Goal: Task Accomplishment & Management: Complete application form

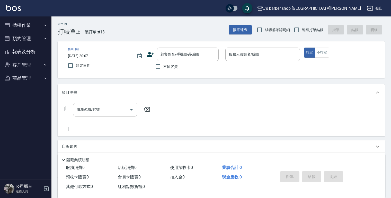
click at [89, 55] on input "[DATE] 20:07" at bounding box center [99, 56] width 63 height 8
type input "[DATE] 01:07"
click at [165, 68] on span "不留客資" at bounding box center [170, 66] width 14 height 5
click at [163, 68] on input "不留客資" at bounding box center [158, 66] width 11 height 11
checkbox input "true"
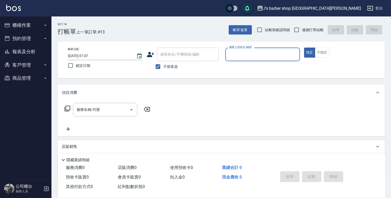
click at [297, 57] on input "服務人員姓名/編號" at bounding box center [263, 54] width 70 height 9
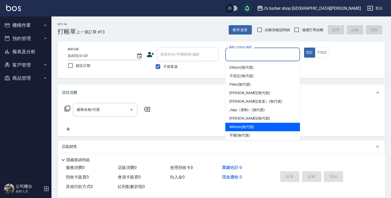
click at [242, 126] on span "Winton (無代號)" at bounding box center [241, 126] width 24 height 5
type input "Winton(無代號)"
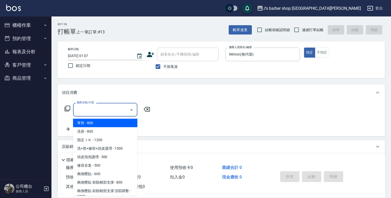
click at [110, 106] on input "服務名稱/代號" at bounding box center [101, 109] width 52 height 9
click at [104, 132] on span "洗剪 - 800" at bounding box center [105, 131] width 64 height 8
type input "洗剪(101)"
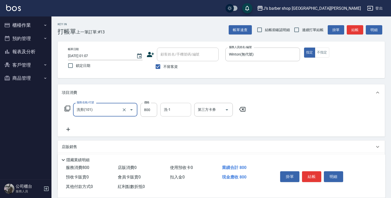
click at [178, 112] on input "洗-1" at bounding box center [176, 109] width 26 height 9
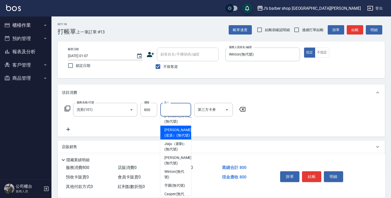
scroll to position [69, 0]
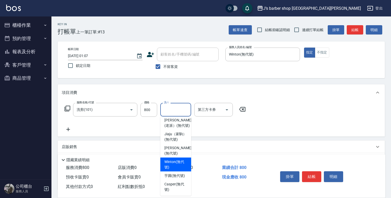
click at [175, 161] on span "Winton (無代號)" at bounding box center [175, 164] width 23 height 11
type input "Winton(無代號)"
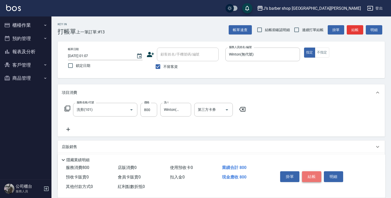
click at [311, 175] on button "結帳" at bounding box center [311, 176] width 19 height 11
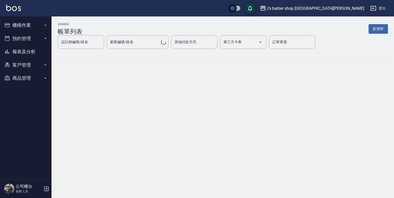
click at [41, 26] on button "櫃檯作業" at bounding box center [25, 25] width 47 height 13
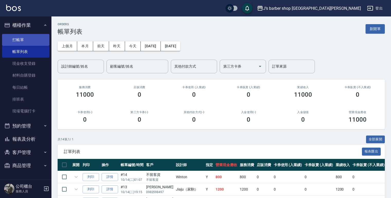
click at [32, 38] on link "打帳單" at bounding box center [25, 40] width 47 height 12
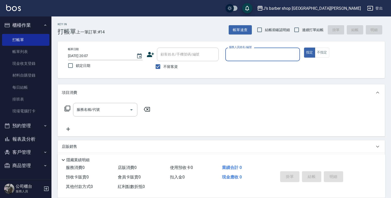
click at [89, 55] on input "[DATE] 20:07" at bounding box center [99, 56] width 63 height 8
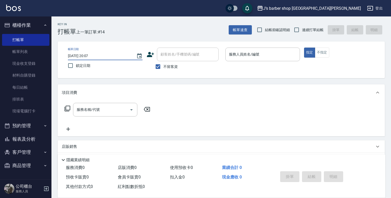
type input "[DATE] 02:07"
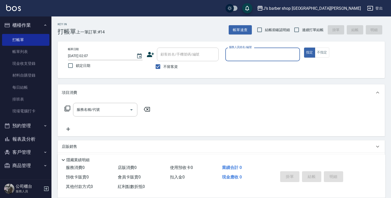
click at [229, 57] on input "服務人員姓名/編號" at bounding box center [263, 54] width 70 height 9
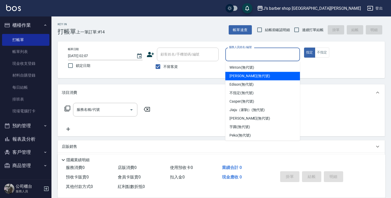
click at [240, 73] on div "[PERSON_NAME] (無代號)" at bounding box center [262, 76] width 75 height 8
drag, startPoint x: 258, startPoint y: 52, endPoint x: 244, endPoint y: 65, distance: 19.3
click at [257, 52] on input "[PERSON_NAME](無代號)" at bounding box center [259, 54] width 62 height 9
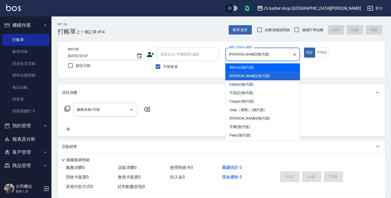
click at [242, 70] on span "Winton (無代號)" at bounding box center [241, 67] width 24 height 5
type input "Winton(無代號)"
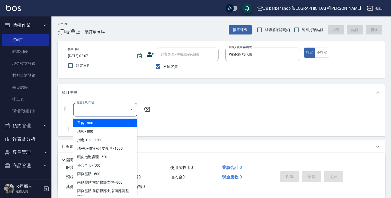
click at [106, 110] on input "服務名稱/代號" at bounding box center [101, 109] width 52 height 9
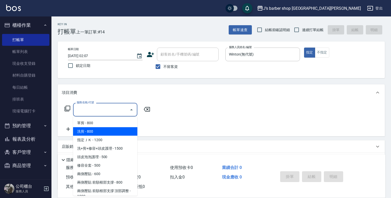
click at [100, 128] on span "洗剪 - 800" at bounding box center [105, 131] width 64 height 8
type input "洗剪(101)"
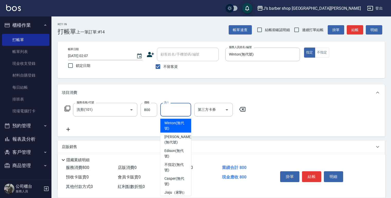
click at [185, 108] on input "洗-1" at bounding box center [176, 109] width 26 height 9
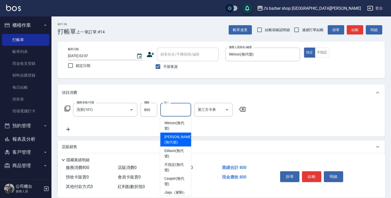
click at [183, 125] on span "Winton (無代號)" at bounding box center [175, 125] width 23 height 11
type input "Winton(無代號)"
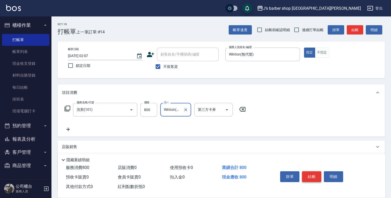
click at [303, 172] on button "結帳" at bounding box center [311, 176] width 19 height 11
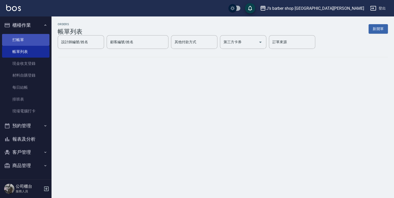
click at [27, 40] on link "打帳單" at bounding box center [25, 40] width 47 height 12
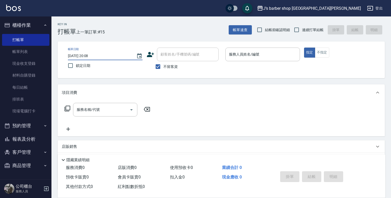
click at [89, 54] on input "[DATE] 20:08" at bounding box center [99, 56] width 63 height 8
type input "[DATE] 03:08"
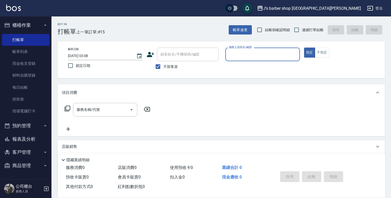
click at [249, 49] on div "服務人員姓名/編號" at bounding box center [262, 55] width 75 height 14
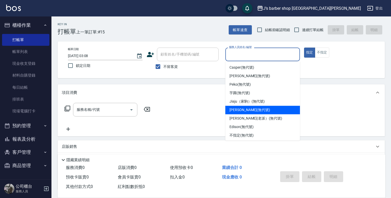
scroll to position [10, 0]
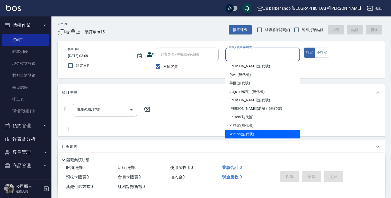
click at [244, 136] on span "Winton (無代號)" at bounding box center [241, 133] width 24 height 5
type input "Winton(無代號)"
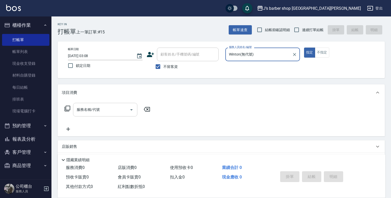
click at [82, 109] on input "服務名稱/代號" at bounding box center [101, 109] width 52 height 9
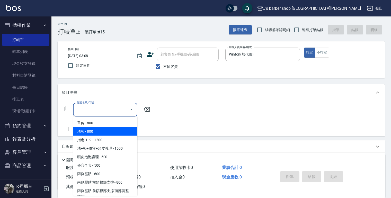
click at [108, 134] on span "洗剪 - 800" at bounding box center [105, 131] width 64 height 8
type input "洗剪(101)"
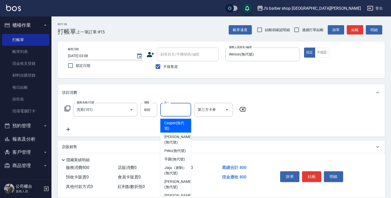
click at [169, 112] on input "洗-1" at bounding box center [176, 109] width 26 height 9
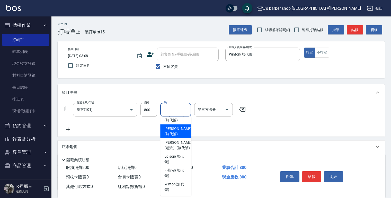
scroll to position [69, 0]
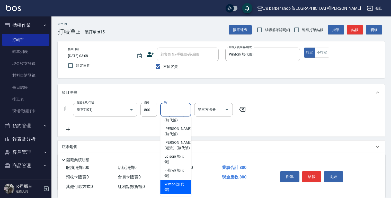
click at [177, 184] on span "Winton (無代號)" at bounding box center [175, 187] width 23 height 11
type input "Winton(無代號)"
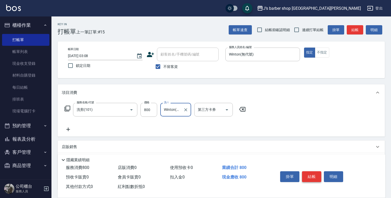
click at [314, 174] on button "結帳" at bounding box center [311, 176] width 19 height 11
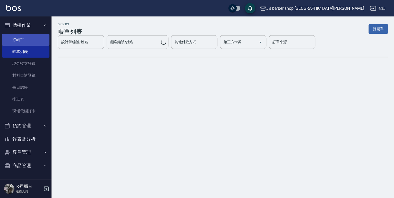
click at [43, 41] on link "打帳單" at bounding box center [25, 40] width 47 height 12
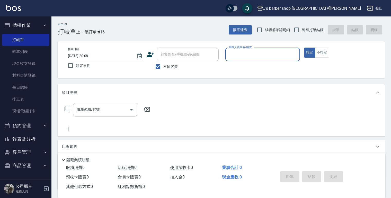
click at [90, 54] on input "[DATE] 20:08" at bounding box center [99, 56] width 63 height 8
type input "[DATE] 04:08"
click at [247, 53] on input "服務人員姓名/編號" at bounding box center [263, 54] width 70 height 9
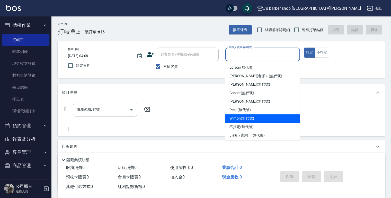
click at [244, 121] on span "Winton (無代號)" at bounding box center [241, 118] width 24 height 5
type input "Winton(無代號)"
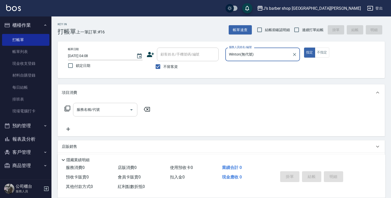
click at [105, 112] on input "服務名稱/代號" at bounding box center [101, 109] width 52 height 9
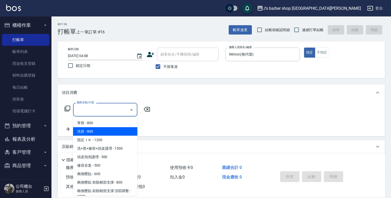
click at [96, 132] on span "洗剪 - 800" at bounding box center [105, 131] width 64 height 8
type input "洗剪(101)"
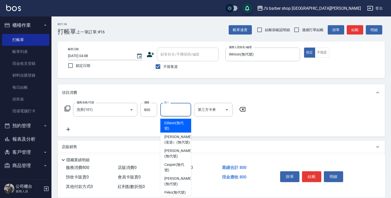
click at [172, 109] on input "洗-1" at bounding box center [176, 109] width 26 height 9
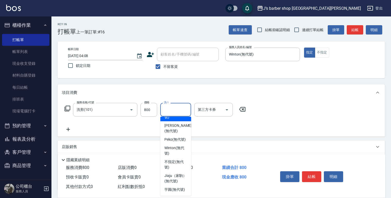
scroll to position [69, 0]
click at [176, 146] on span "Winton (無代號)" at bounding box center [175, 150] width 23 height 11
type input "Winton(無代號)"
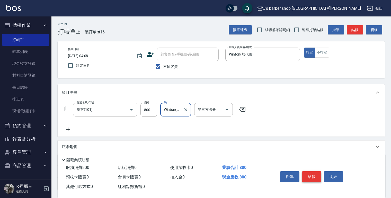
click at [309, 176] on button "結帳" at bounding box center [311, 176] width 19 height 11
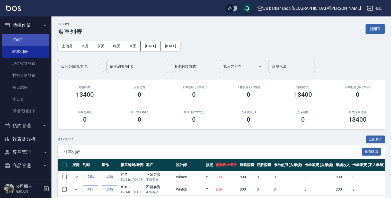
drag, startPoint x: 24, startPoint y: 35, endPoint x: 24, endPoint y: 38, distance: 3.1
click at [25, 35] on link "打帳單" at bounding box center [25, 40] width 47 height 12
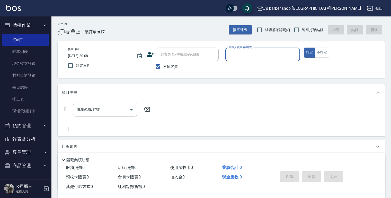
click at [89, 56] on input "[DATE] 20:08" at bounding box center [99, 56] width 63 height 8
type input "[DATE] 05:08"
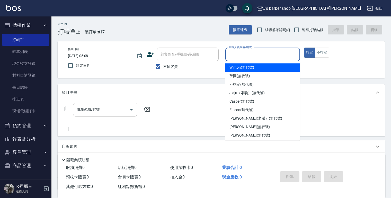
click at [248, 56] on input "服務人員姓名/編號" at bounding box center [263, 54] width 70 height 9
click at [246, 69] on span "Winton (無代號)" at bounding box center [241, 67] width 24 height 5
type input "Winton(無代號)"
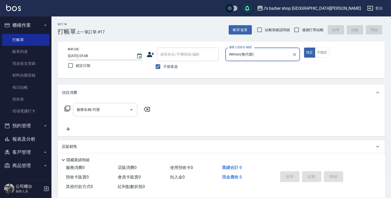
click at [97, 111] on input "服務名稱/代號" at bounding box center [101, 109] width 52 height 9
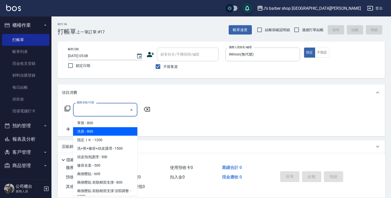
click at [96, 129] on span "洗剪 - 800" at bounding box center [105, 131] width 64 height 8
type input "洗剪(101)"
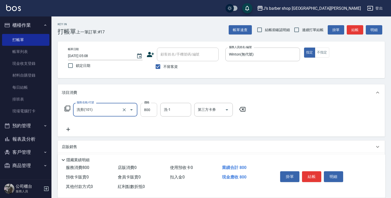
click at [174, 104] on div "洗-1" at bounding box center [175, 110] width 31 height 14
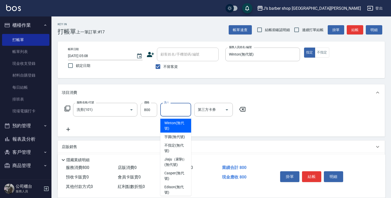
click at [181, 127] on span "Winton (無代號)" at bounding box center [175, 125] width 23 height 11
type input "Winton(無代號)"
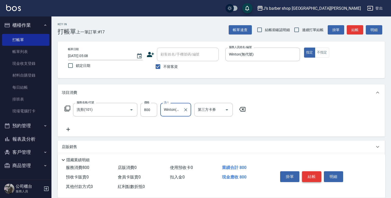
click at [314, 175] on button "結帳" at bounding box center [311, 176] width 19 height 11
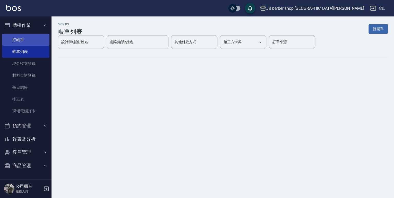
click at [19, 37] on link "打帳單" at bounding box center [25, 40] width 47 height 12
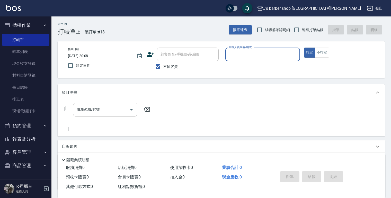
click at [90, 54] on input "[DATE] 20:08" at bounding box center [99, 56] width 63 height 8
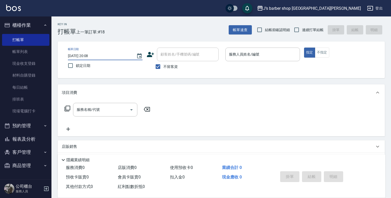
type input "[DATE] 06:08"
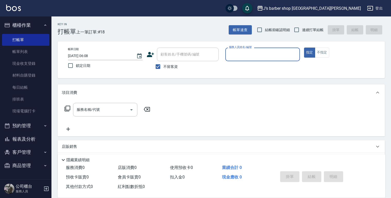
click at [239, 52] on input "服務人員姓名/編號" at bounding box center [263, 54] width 70 height 9
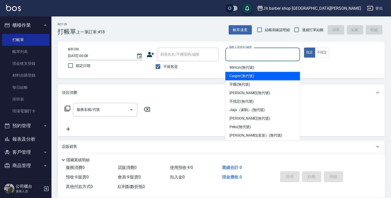
click at [245, 70] on div "Winton (無代號)" at bounding box center [262, 67] width 75 height 8
type input "Winton(無代號)"
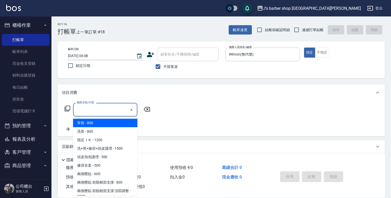
click at [115, 109] on input "服務名稱/代號" at bounding box center [101, 109] width 52 height 9
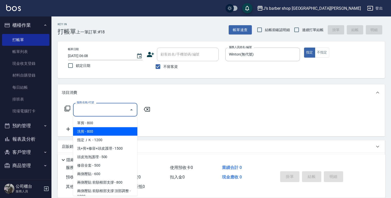
click at [109, 132] on span "洗剪 - 800" at bounding box center [105, 131] width 64 height 8
type input "洗剪(101)"
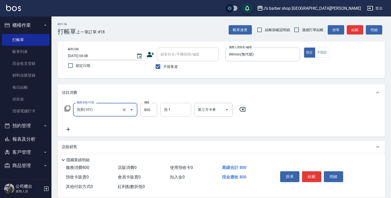
click at [171, 111] on input "洗-1" at bounding box center [176, 109] width 26 height 9
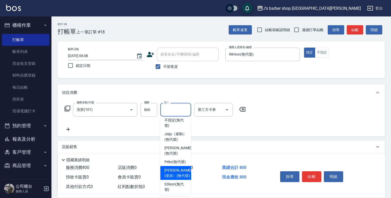
scroll to position [69, 0]
click at [177, 159] on span "Peko (無代號)" at bounding box center [174, 161] width 21 height 5
type input "Peko(無代號)"
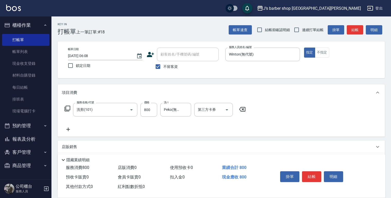
click at [63, 130] on icon at bounding box center [68, 129] width 13 height 6
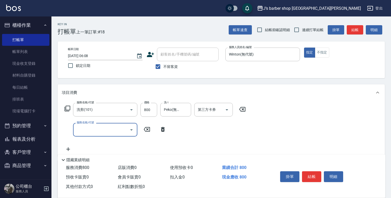
click at [94, 132] on input "服務名稱/代號" at bounding box center [101, 129] width 52 height 9
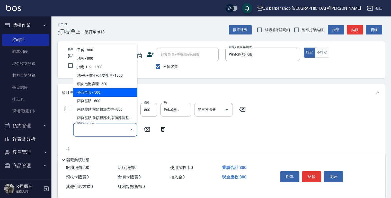
click at [115, 92] on span "修容全套 - 500" at bounding box center [105, 92] width 64 height 8
type input "修容全套(202)"
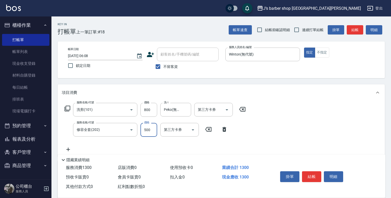
click at [154, 131] on input "500" at bounding box center [148, 130] width 17 height 14
type input "400"
click at [191, 144] on div "服務名稱/代號 洗剪(101) 服務名稱/代號 價格 800 價格 洗-1 Peko(無代號) 洗-1 第三方卡券 第三方卡券 服務名稱/代號 修容全套(20…" at bounding box center [155, 128] width 187 height 50
click at [167, 129] on input "第三方卡券" at bounding box center [176, 129] width 26 height 9
click at [169, 129] on input "第三方卡券" at bounding box center [176, 129] width 26 height 9
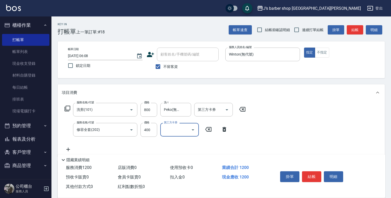
click at [162, 119] on div "服務名稱/代號 洗剪(101) 服務名稱/代號 價格 800 價格 洗-1 Peko(無代號) 洗-1 第三方卡券 第三方卡券 服務名稱/代號 修容全套(20…" at bounding box center [155, 128] width 187 height 50
click at [133, 129] on icon "Open" at bounding box center [131, 130] width 6 height 6
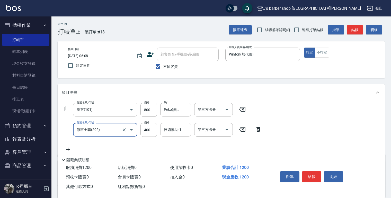
click at [184, 131] on input "技術協助-1" at bounding box center [176, 129] width 26 height 9
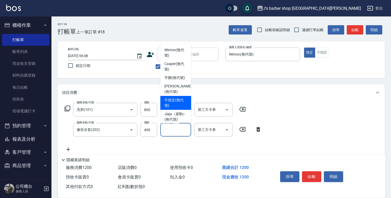
scroll to position [62, 0]
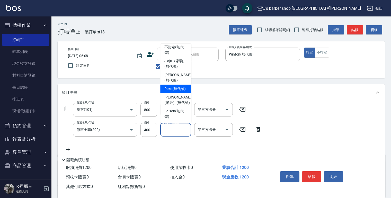
click at [179, 86] on span "Peko (無代號)" at bounding box center [174, 88] width 21 height 5
type input "Peko(無代號)"
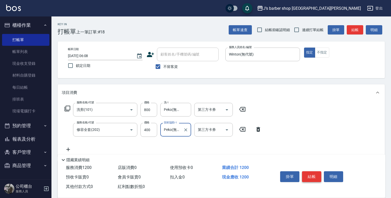
click at [311, 175] on button "結帳" at bounding box center [311, 176] width 19 height 11
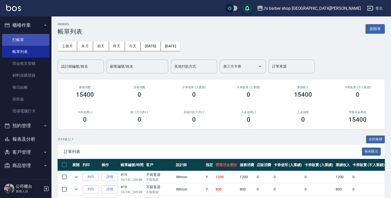
click at [23, 38] on link "打帳單" at bounding box center [25, 40] width 47 height 12
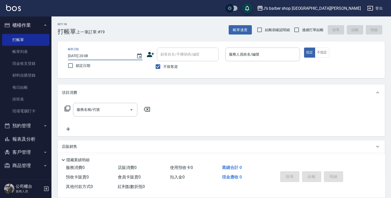
click at [91, 55] on input "[DATE] 20:08" at bounding box center [99, 56] width 63 height 8
type input "[DATE] 07:08"
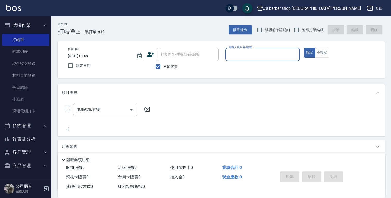
click at [243, 57] on input "服務人員姓名/編號" at bounding box center [263, 54] width 70 height 9
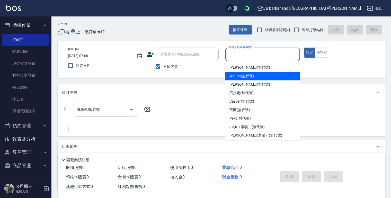
click at [238, 74] on span "Winton (無代號)" at bounding box center [241, 75] width 24 height 5
type input "Winton(無代號)"
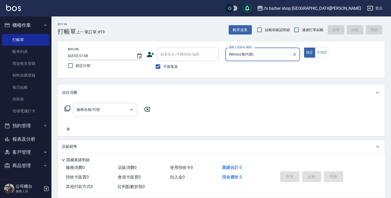
click at [121, 108] on input "服務名稱/代號" at bounding box center [101, 109] width 52 height 9
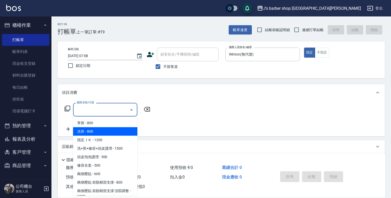
click at [117, 128] on span "洗剪 - 800" at bounding box center [105, 131] width 64 height 8
type input "洗剪(101)"
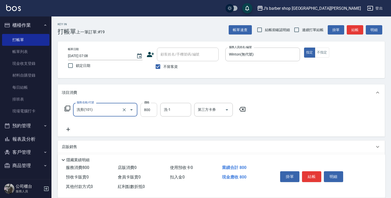
click at [154, 111] on input "800" at bounding box center [148, 110] width 17 height 14
type input "600"
click at [168, 111] on div "洗-1 洗-1" at bounding box center [175, 110] width 31 height 14
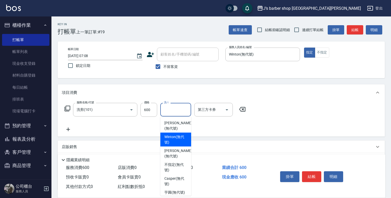
click at [177, 138] on span "Winton (無代號)" at bounding box center [175, 139] width 23 height 11
type input "Winton(無代號)"
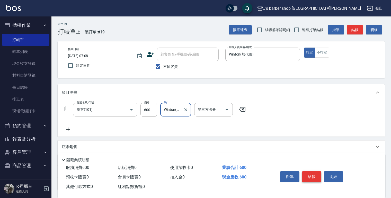
click at [314, 171] on button "結帳" at bounding box center [311, 176] width 19 height 11
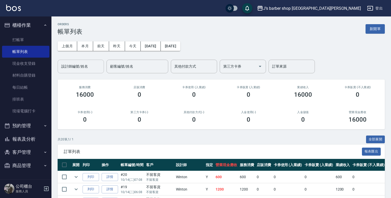
click at [83, 71] on input "設計師編號/姓名" at bounding box center [81, 66] width 42 height 9
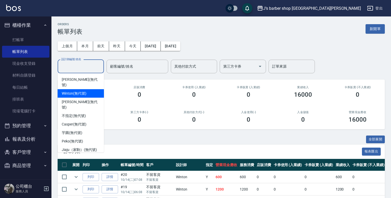
click at [78, 91] on span "Winton (無代號)" at bounding box center [74, 93] width 24 height 5
type input "Winton(無代號)"
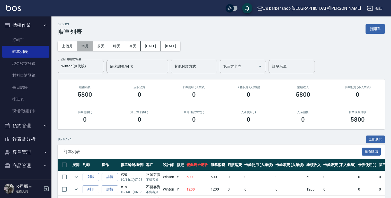
click at [87, 49] on button "本月" at bounding box center [85, 46] width 16 height 10
click at [251, 141] on div "共 60 筆, 1 / 1 全部展開" at bounding box center [221, 140] width 327 height 8
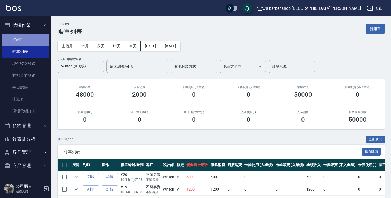
click at [19, 45] on link "打帳單" at bounding box center [25, 40] width 47 height 12
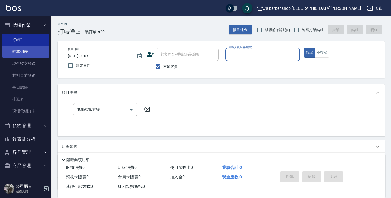
click at [23, 52] on link "帳單列表" at bounding box center [25, 52] width 47 height 12
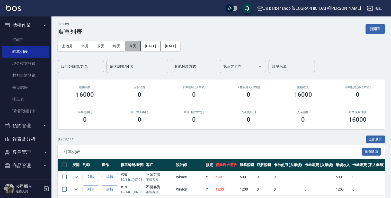
click at [132, 43] on button "今天" at bounding box center [133, 46] width 16 height 10
click at [90, 61] on div "設計師編號/姓名" at bounding box center [81, 67] width 46 height 14
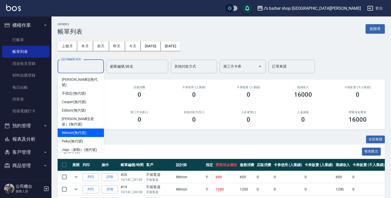
click at [89, 129] on div "Winton (無代號)" at bounding box center [81, 133] width 46 height 8
type input "Winton(無代號)"
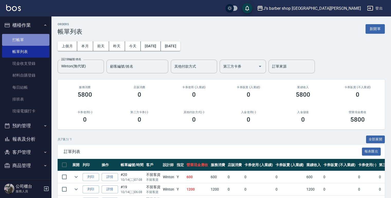
click at [31, 43] on link "打帳單" at bounding box center [25, 40] width 47 height 12
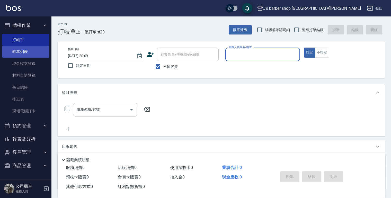
click at [28, 54] on link "帳單列表" at bounding box center [25, 52] width 47 height 12
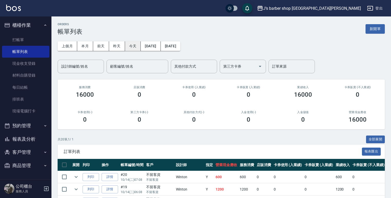
click at [129, 45] on button "今天" at bounding box center [133, 46] width 16 height 10
click at [89, 61] on div "設計師編號/姓名" at bounding box center [81, 67] width 46 height 14
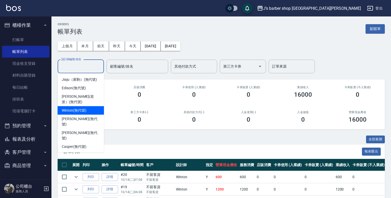
click at [87, 109] on div "Winton (無代號)" at bounding box center [81, 110] width 46 height 8
type input "Winton(無代號)"
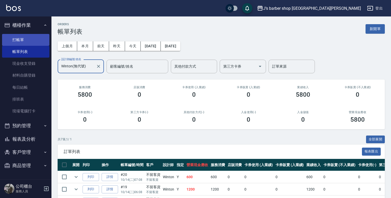
click at [41, 44] on link "打帳單" at bounding box center [25, 40] width 47 height 12
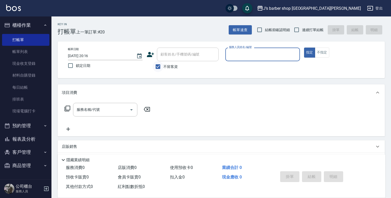
click at [157, 67] on input "不留客資" at bounding box center [158, 66] width 11 height 11
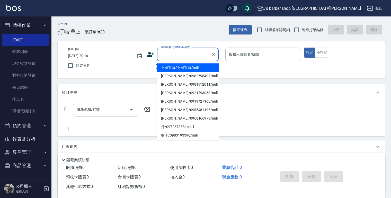
click at [170, 57] on input "顧客姓名/手機號碼/編號" at bounding box center [183, 54] width 49 height 9
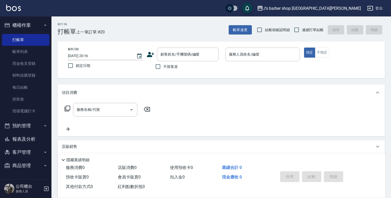
click at [149, 57] on icon at bounding box center [150, 54] width 7 height 5
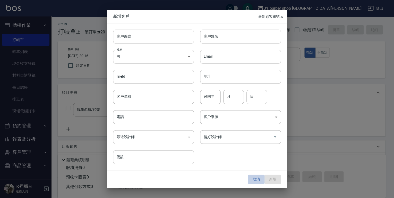
click at [254, 179] on button "取消" at bounding box center [256, 180] width 16 height 10
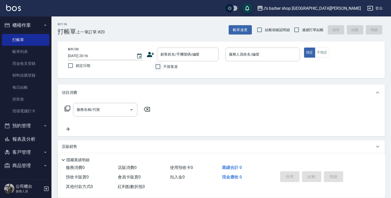
click at [160, 65] on input "不留客資" at bounding box center [158, 66] width 11 height 11
checkbox input "true"
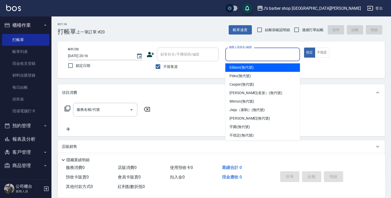
click at [242, 57] on input "服務人員姓名/編號" at bounding box center [263, 54] width 70 height 9
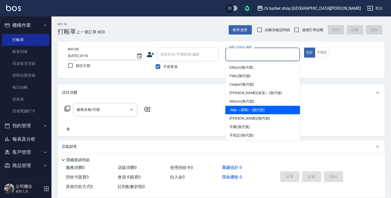
click at [241, 109] on span "Jiaju（家駒） (無代號)" at bounding box center [246, 109] width 35 height 5
type input "Jiaju（家駒）(無代號)"
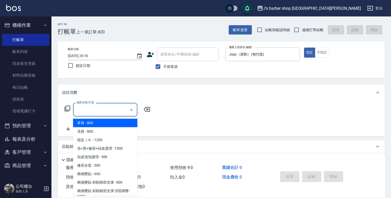
click at [90, 110] on input "服務名稱/代號" at bounding box center [101, 109] width 52 height 9
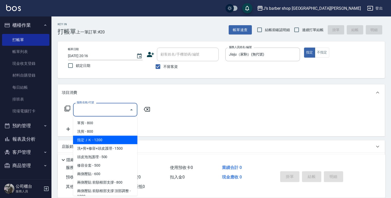
click at [91, 139] on span "指定ＪＫ - 1200" at bounding box center [105, 140] width 64 height 8
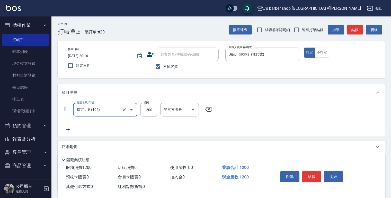
type input "指定ＪＫ(102)"
click at [177, 112] on input "互助洗-1" at bounding box center [176, 109] width 26 height 9
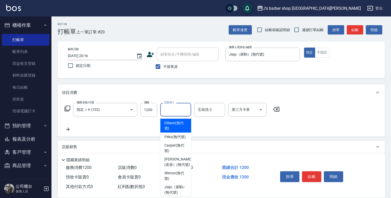
click at [174, 126] on span "Edison (無代號)" at bounding box center [175, 125] width 23 height 11
type input "Edison(無代號)"
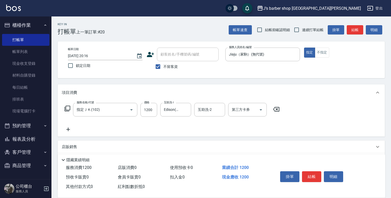
click at [68, 129] on icon at bounding box center [68, 130] width 4 height 4
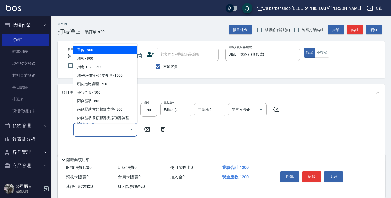
click at [115, 130] on input "服務名稱/代號" at bounding box center [101, 129] width 52 height 9
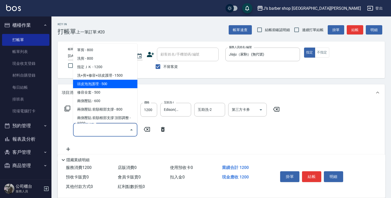
click at [91, 85] on span "頭皮泡泡護理 - 500" at bounding box center [105, 84] width 64 height 8
type input "頭皮泡泡護理(201)"
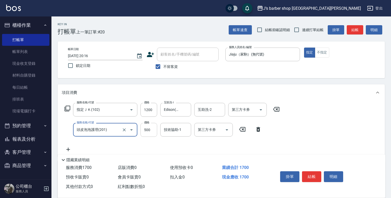
click at [148, 132] on input "500" at bounding box center [148, 130] width 17 height 14
type input "400"
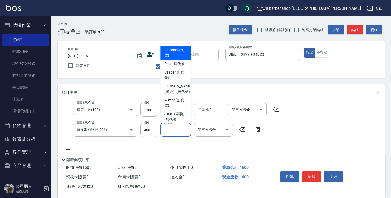
click at [171, 131] on input "技術協助-1" at bounding box center [176, 129] width 26 height 9
click at [172, 55] on span "Edison (無代號)" at bounding box center [175, 52] width 23 height 11
type input "Edison(無代號)"
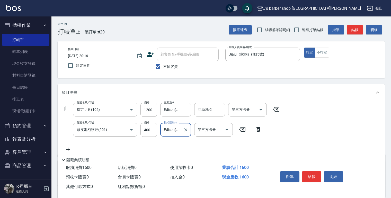
click at [70, 148] on icon at bounding box center [68, 149] width 13 height 6
click at [87, 148] on input "服務名稱/代號" at bounding box center [101, 149] width 52 height 9
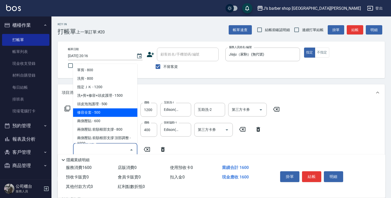
click at [94, 112] on span "修容全套 - 500" at bounding box center [105, 112] width 64 height 8
type input "修容全套(202)"
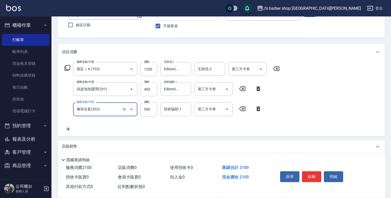
scroll to position [41, 0]
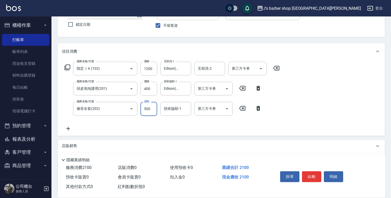
click at [145, 107] on input "500" at bounding box center [148, 109] width 17 height 14
type input "400"
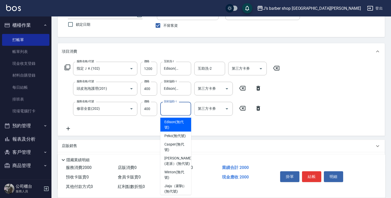
click at [173, 109] on input "技術協助-1" at bounding box center [176, 108] width 26 height 9
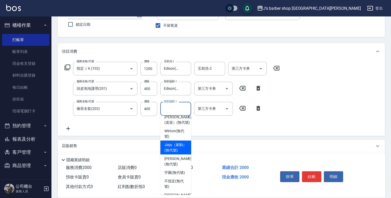
click at [172, 153] on span "Jiaju（家駒） (無代號)" at bounding box center [175, 147] width 23 height 11
type input "Jiaju（家駒）(無代號)"
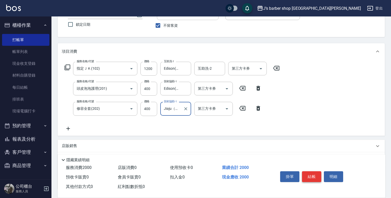
click at [313, 175] on button "結帳" at bounding box center [311, 176] width 19 height 11
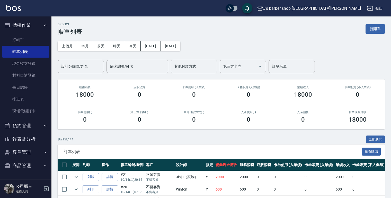
click at [69, 65] on input "設計師編號/姓名" at bounding box center [81, 66] width 42 height 9
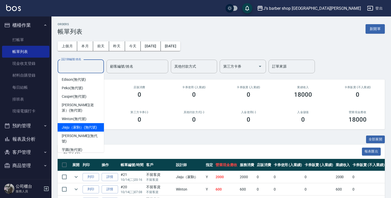
click at [73, 125] on span "Jiaju（家駒） (無代號)" at bounding box center [79, 127] width 35 height 5
type input "Jiaju（家駒）(無代號)"
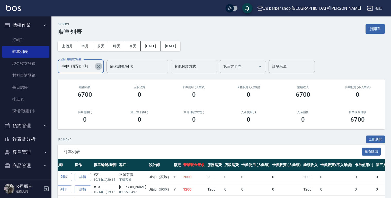
click at [95, 65] on button "Clear" at bounding box center [98, 66] width 7 height 7
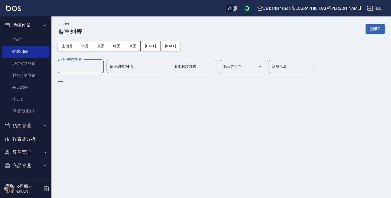
click at [77, 62] on input "設計師編號/姓名" at bounding box center [81, 66] width 42 height 9
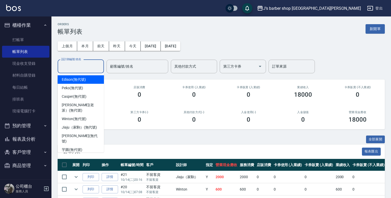
click at [78, 81] on span "Edison (無代號)" at bounding box center [74, 79] width 24 height 5
type input "Edison(無代號)"
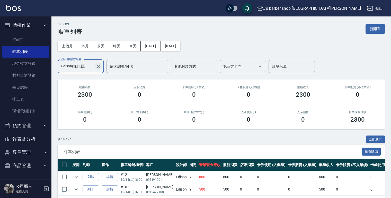
click at [98, 65] on icon "Clear" at bounding box center [98, 66] width 5 height 5
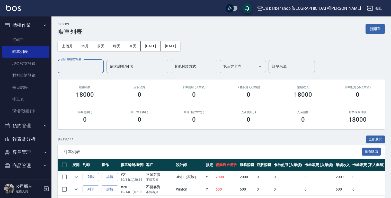
click at [84, 64] on input "設計師編號/姓名" at bounding box center [81, 66] width 42 height 9
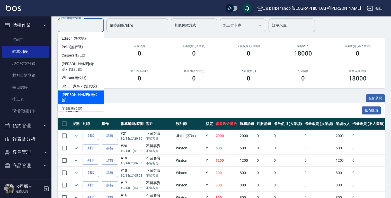
scroll to position [15, 0]
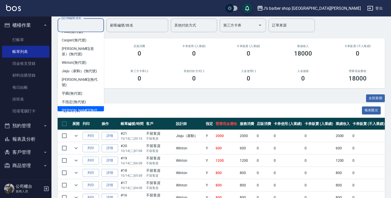
click at [74, 108] on span "[PERSON_NAME] (無代號)" at bounding box center [81, 113] width 38 height 11
type input "[PERSON_NAME](無代號)"
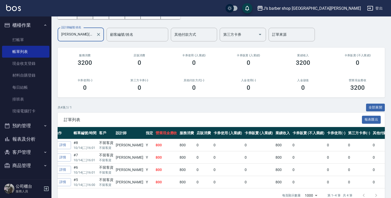
scroll to position [25, 0]
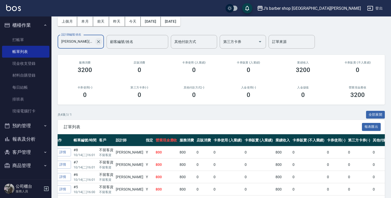
click at [97, 40] on icon "Clear" at bounding box center [98, 41] width 5 height 5
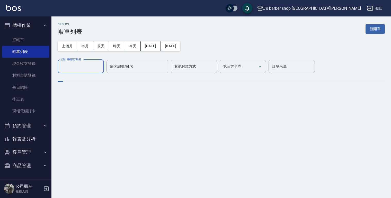
scroll to position [0, 0]
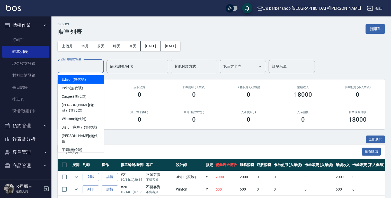
click at [66, 67] on input "設計師編號/姓名" at bounding box center [81, 66] width 42 height 9
click at [79, 78] on span "Edison (無代號)" at bounding box center [74, 79] width 24 height 5
type input "Edison(無代號)"
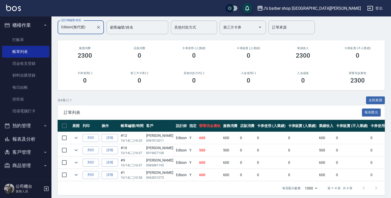
scroll to position [45, 0]
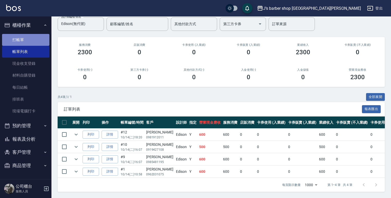
click at [14, 38] on link "打帳單" at bounding box center [25, 40] width 47 height 12
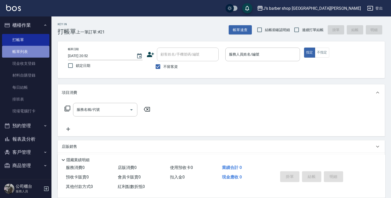
click at [15, 51] on link "帳單列表" at bounding box center [25, 52] width 47 height 12
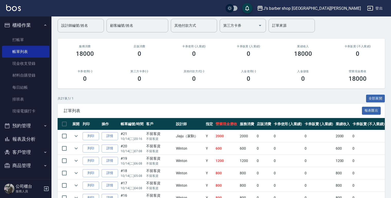
scroll to position [41, 0]
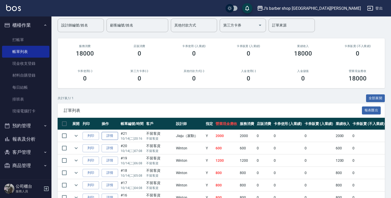
click at [111, 137] on link "詳情" at bounding box center [110, 136] width 16 height 8
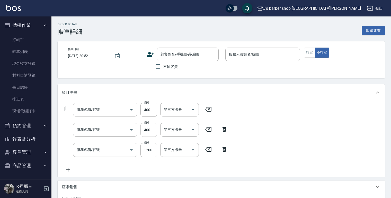
type input "[DATE] 20:16"
checkbox input "true"
type input "Jiaju（家駒）(無代號)"
type input "修容全套(202)"
type input "頭皮泡泡護理(201)"
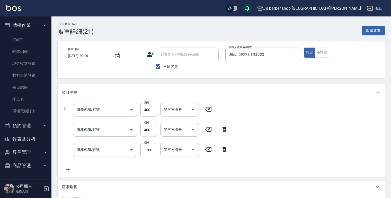
type input "指定ＪＫ(102)"
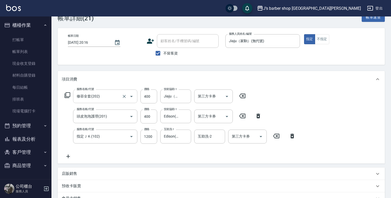
scroll to position [21, 0]
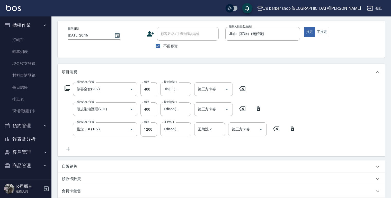
click at [69, 168] on p "店販銷售" at bounding box center [69, 166] width 15 height 5
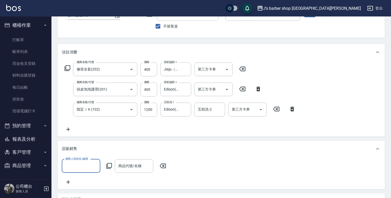
scroll to position [82, 0]
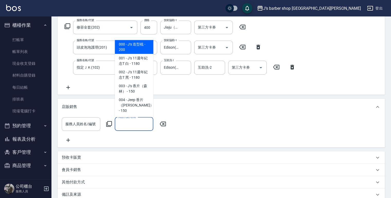
click at [128, 125] on input "商品代號/名稱" at bounding box center [134, 124] width 34 height 9
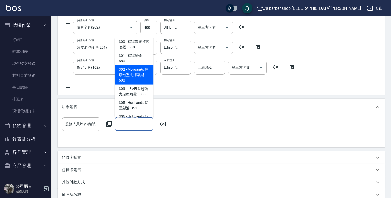
scroll to position [185, 0]
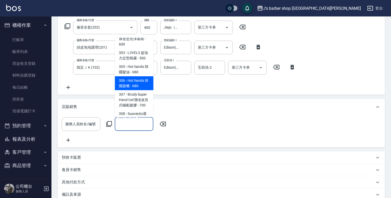
click at [131, 76] on span "306 - Hot hands 韓國髮蠟 - 680" at bounding box center [134, 83] width 39 height 14
type input "Hot hands 韓國髮蠟"
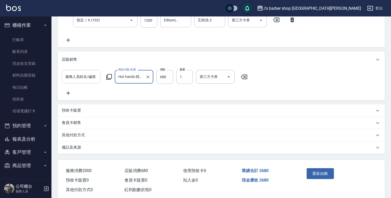
scroll to position [123, 0]
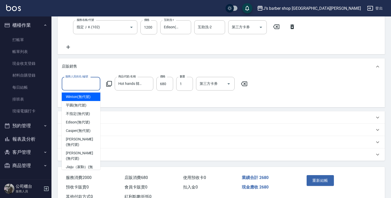
click at [88, 84] on input "服務人員姓名/編號" at bounding box center [81, 83] width 34 height 9
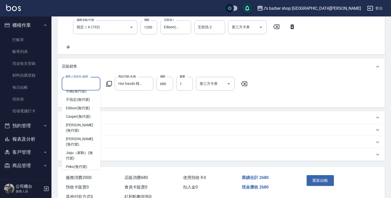
scroll to position [21, 0]
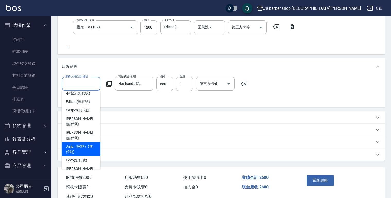
click at [75, 144] on span "Jiaju（家駒） (無代號)" at bounding box center [81, 149] width 30 height 11
type input "Jiaju（家駒）(無代號)"
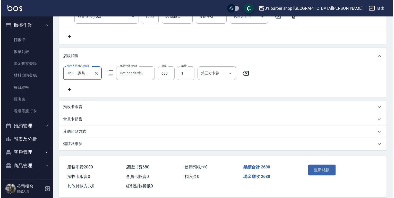
scroll to position [143, 0]
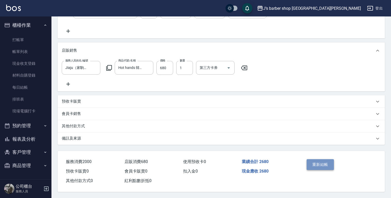
click at [318, 163] on button "重新結帳" at bounding box center [320, 164] width 27 height 11
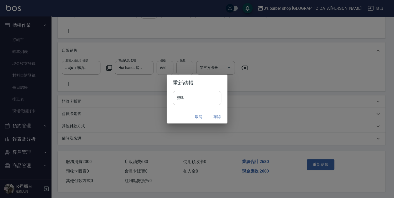
click at [189, 100] on input "密碼" at bounding box center [197, 98] width 48 height 14
type input "****"
click at [217, 116] on button "確認" at bounding box center [217, 117] width 16 height 10
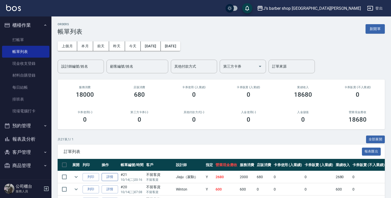
click at [111, 177] on link "詳情" at bounding box center [110, 177] width 16 height 8
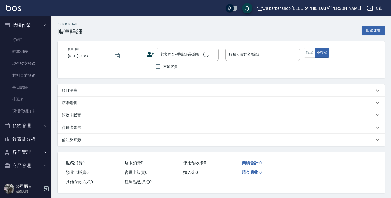
type input "[DATE] 20:16"
checkbox input "true"
type input "Jiaju（家駒）(無代號)"
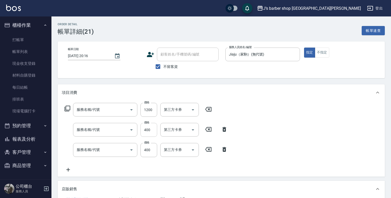
type input "指定ＪＫ(102)"
type input "頭皮泡泡護理(201)"
type input "修容全套(202)"
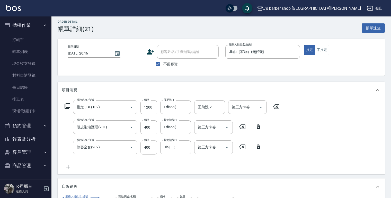
scroll to position [62, 0]
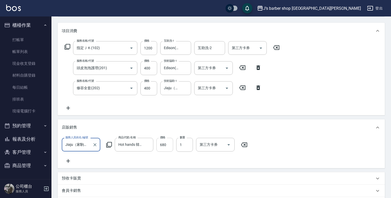
click at [166, 144] on input "680" at bounding box center [164, 145] width 17 height 14
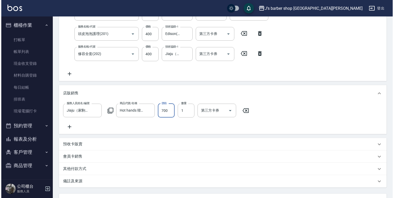
scroll to position [123, 0]
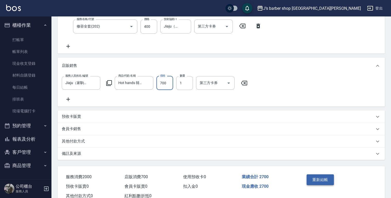
type input "700"
click at [314, 184] on button "重新結帳" at bounding box center [320, 179] width 27 height 11
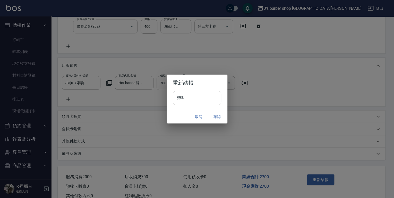
click at [178, 98] on input "密碼" at bounding box center [197, 98] width 48 height 14
type input "****"
click at [218, 114] on button "確認" at bounding box center [217, 117] width 16 height 10
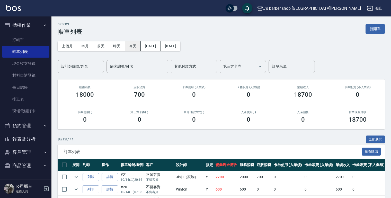
drag, startPoint x: 128, startPoint y: 49, endPoint x: 132, endPoint y: 46, distance: 5.4
click at [128, 49] on button "今天" at bounding box center [133, 46] width 16 height 10
click at [132, 46] on button "今天" at bounding box center [133, 46] width 16 height 10
click at [92, 67] on input "設計師編號/姓名" at bounding box center [81, 66] width 42 height 9
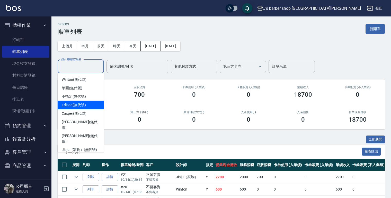
click at [83, 104] on span "Edison (無代號)" at bounding box center [74, 104] width 24 height 5
type input "Edison(無代號)"
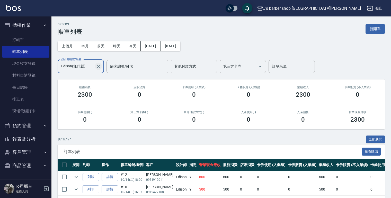
click at [98, 68] on icon "Clear" at bounding box center [98, 66] width 5 height 5
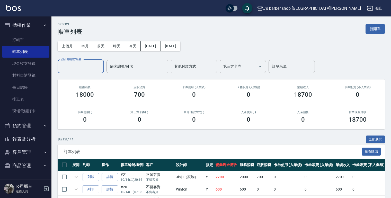
click at [87, 70] on input "設計師編號/姓名" at bounding box center [81, 66] width 42 height 9
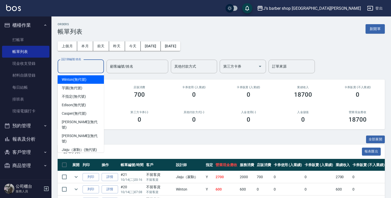
click at [86, 81] on div "Winton (無代號)" at bounding box center [81, 79] width 46 height 8
type input "Winton(無代號)"
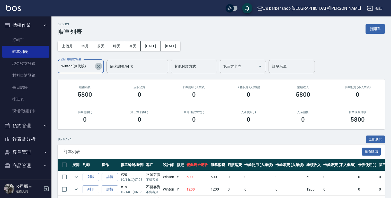
click at [98, 64] on icon "Clear" at bounding box center [98, 66] width 5 height 5
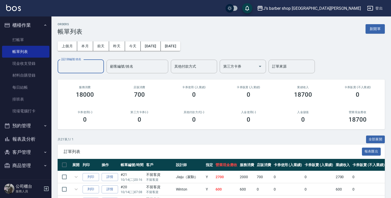
click at [95, 69] on input "設計師編號/姓名" at bounding box center [81, 66] width 42 height 9
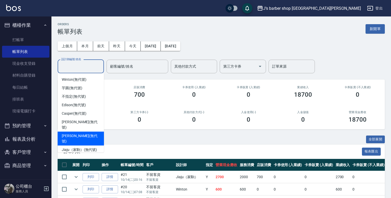
click at [80, 133] on span "[PERSON_NAME] (無代號)" at bounding box center [81, 138] width 38 height 11
type input "[PERSON_NAME](無代號)"
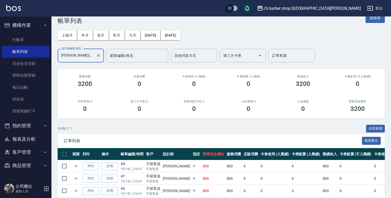
scroll to position [4, 0]
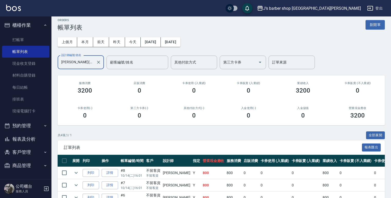
click at [98, 67] on div at bounding box center [98, 63] width 7 height 14
click at [98, 62] on icon "Clear" at bounding box center [98, 62] width 3 height 3
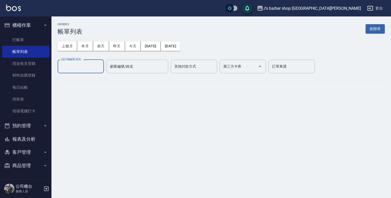
scroll to position [0, 0]
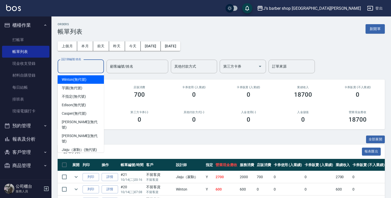
click at [98, 67] on input "設計師編號/姓名" at bounding box center [81, 66] width 42 height 9
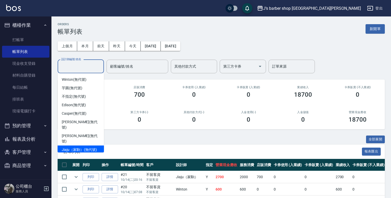
drag, startPoint x: 82, startPoint y: 132, endPoint x: 82, endPoint y: 137, distance: 4.4
click at [82, 137] on ul "Winton (無代號) [PERSON_NAME] (無代號) 不指定 (無代號) [PERSON_NAME] (無代號) Casper (無代號) [PE…" at bounding box center [81, 112] width 46 height 79
click at [82, 147] on span "Jiaju（家駒） (無代號)" at bounding box center [79, 149] width 35 height 5
type input "Jiaju（家駒）(無代號)"
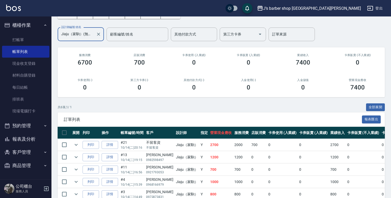
scroll to position [70, 0]
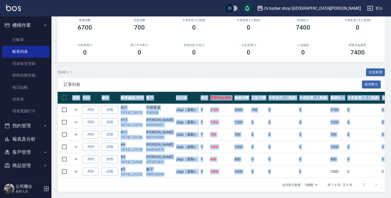
drag, startPoint x: 294, startPoint y: 174, endPoint x: 304, endPoint y: 176, distance: 9.7
click at [304, 176] on div "展開 列印 操作 帳單編號/時間 客戶 設計師 指定 營業現金應收 服務消費 店販消費 卡券使用 (入業績) 卡券販賣 (入業績) 業績收入 卡券販賣 (不入…" at bounding box center [221, 135] width 327 height 86
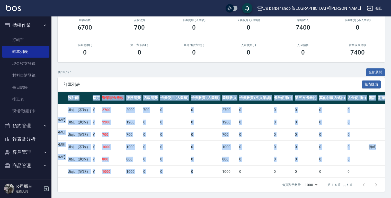
scroll to position [0, 104]
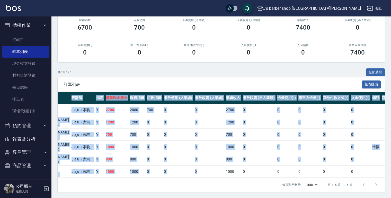
click at [371, 168] on td at bounding box center [376, 172] width 10 height 12
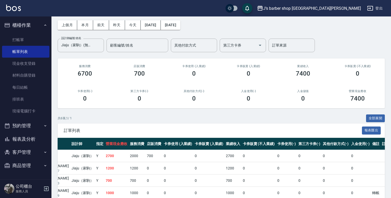
scroll to position [0, 0]
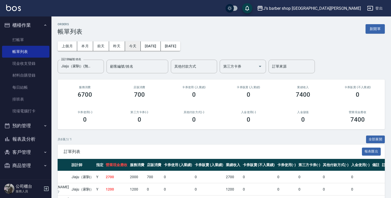
click at [131, 44] on button "今天" at bounding box center [133, 46] width 16 height 10
click at [98, 62] on div at bounding box center [98, 67] width 7 height 14
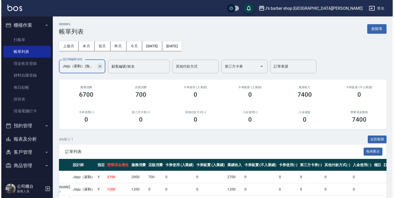
scroll to position [0, 3]
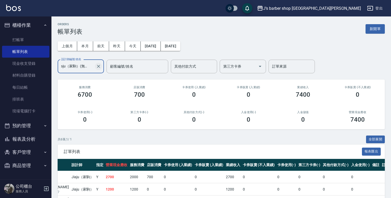
click at [97, 66] on icon "Clear" at bounding box center [98, 66] width 5 height 5
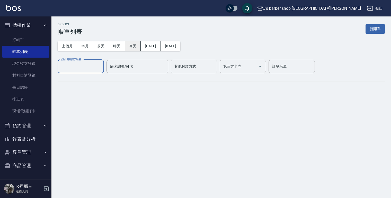
scroll to position [0, 0]
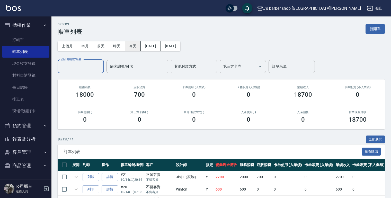
click at [130, 47] on button "今天" at bounding box center [133, 46] width 16 height 10
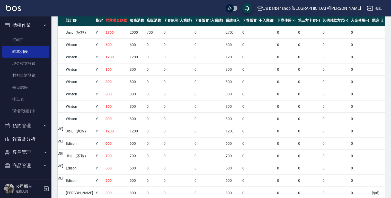
scroll to position [109, 0]
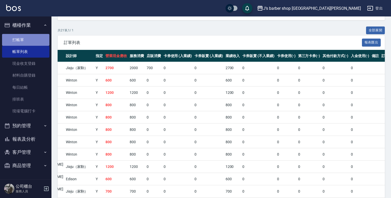
click at [23, 40] on link "打帳單" at bounding box center [25, 40] width 47 height 12
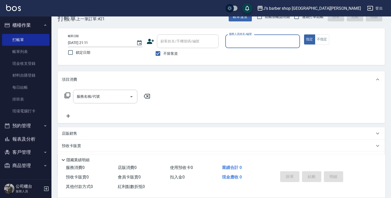
scroll to position [21, 0]
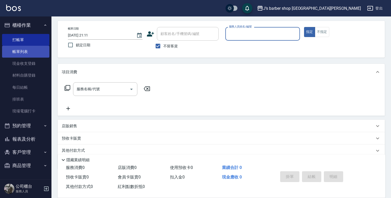
click at [16, 51] on link "帳單列表" at bounding box center [25, 52] width 47 height 12
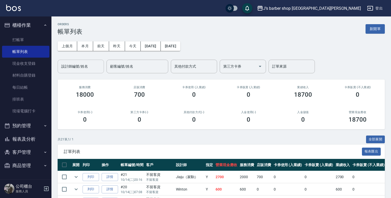
click at [77, 65] on input "設計師編號/姓名" at bounding box center [81, 66] width 42 height 9
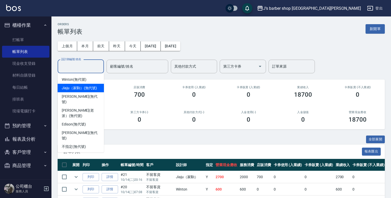
click at [79, 90] on span "Jiaju（家駒） (無代號)" at bounding box center [79, 87] width 35 height 5
type input "Jiaju（家駒）(無代號)"
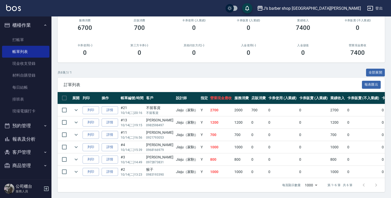
scroll to position [70, 0]
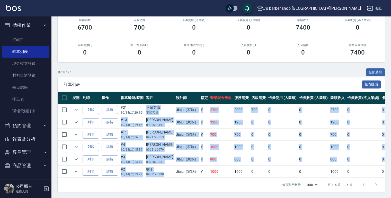
drag, startPoint x: 146, startPoint y: 105, endPoint x: 165, endPoint y: 169, distance: 67.1
click at [165, 169] on tbody "列印 詳情 #21 10/14 (二) 20:16 不留客資 不留客資 Jiaju（家駒） Y 2700 2000 700 0 0 2700 0 0 0 0 …" at bounding box center [280, 141] width 444 height 74
click at [165, 172] on p "0983193390" at bounding box center [159, 174] width 27 height 5
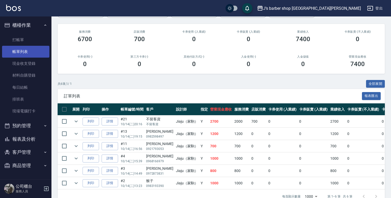
scroll to position [8, 0]
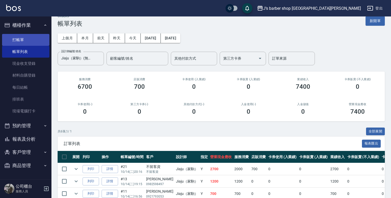
click at [36, 44] on link "打帳單" at bounding box center [25, 40] width 47 height 12
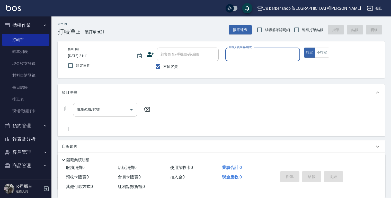
click at [171, 66] on span "不留客資" at bounding box center [170, 66] width 14 height 5
click at [163, 66] on input "不留客資" at bounding box center [158, 66] width 11 height 11
checkbox input "false"
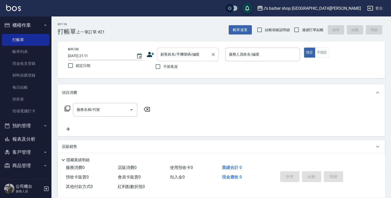
click at [176, 57] on input "顧客姓名/手機號碼/編號" at bounding box center [183, 54] width 49 height 9
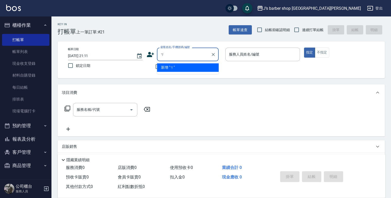
type input "ㄍ"
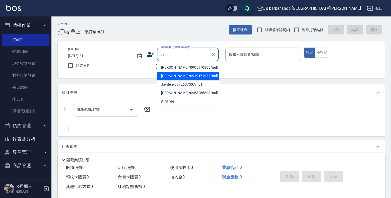
click at [181, 74] on li "[PERSON_NAME]/0919171977/null" at bounding box center [188, 76] width 62 height 8
type input "[PERSON_NAME]/0919171977/null"
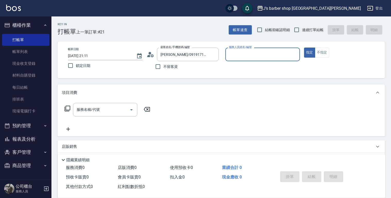
click at [255, 55] on input "服務人員姓名/編號" at bounding box center [263, 54] width 70 height 9
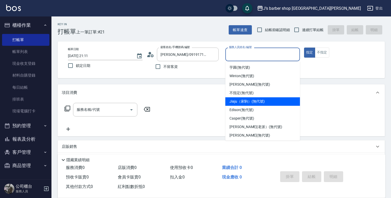
click at [245, 101] on span "Jiaju（家駒） (無代號)" at bounding box center [246, 101] width 35 height 5
type input "Jiaju（家駒）(無代號)"
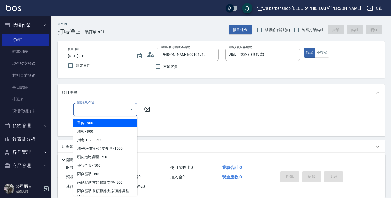
click at [108, 108] on input "服務名稱/代號" at bounding box center [101, 109] width 52 height 9
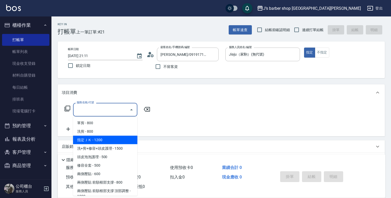
click at [110, 139] on span "指定ＪＫ - 1200" at bounding box center [105, 140] width 64 height 8
type input "指定ＪＫ(102)"
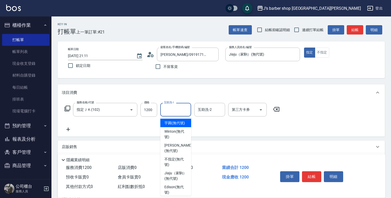
click at [176, 111] on input "互助洗-1" at bounding box center [176, 109] width 26 height 9
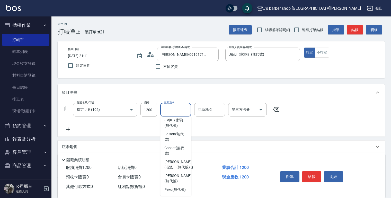
scroll to position [62, 0]
click at [209, 131] on div "服務名稱/代號 指定ＪＫ(102) 服務名稱/代號 價格 1200 價格 互助洗-1 互助洗-1 互助洗-2 互助洗-2 第三方卡券 第三方卡券" at bounding box center [172, 118] width 221 height 30
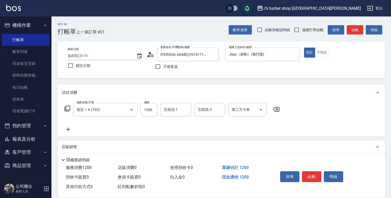
click at [315, 174] on button "結帳" at bounding box center [311, 176] width 19 height 11
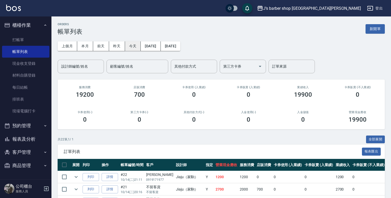
click at [133, 47] on button "今天" at bounding box center [133, 46] width 16 height 10
click at [30, 130] on button "預約管理" at bounding box center [25, 125] width 47 height 13
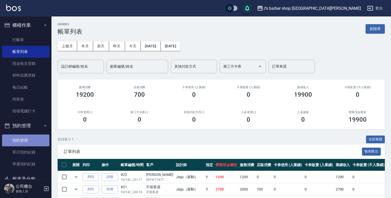
click at [29, 139] on link "預約管理" at bounding box center [25, 141] width 47 height 12
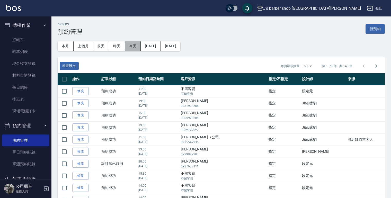
click at [132, 46] on button "今天" at bounding box center [133, 46] width 16 height 10
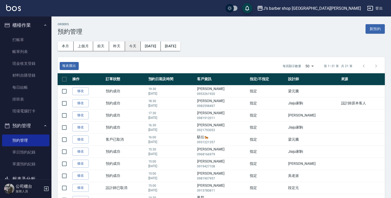
click at [132, 46] on button "今天" at bounding box center [133, 46] width 16 height 10
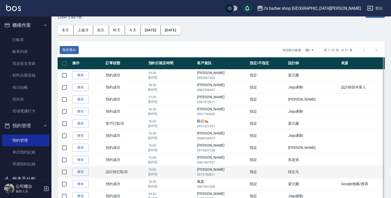
scroll to position [78, 0]
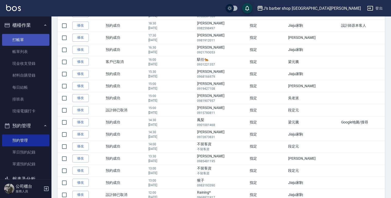
click at [26, 42] on link "打帳單" at bounding box center [25, 40] width 47 height 12
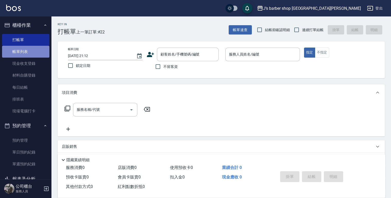
click at [28, 55] on link "帳單列表" at bounding box center [25, 52] width 47 height 12
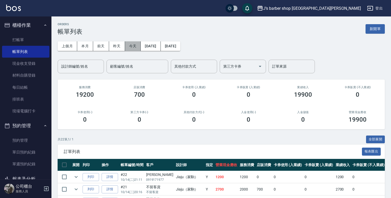
click at [129, 47] on button "今天" at bounding box center [133, 46] width 16 height 10
click at [87, 63] on input "設計師編號/姓名" at bounding box center [81, 66] width 42 height 9
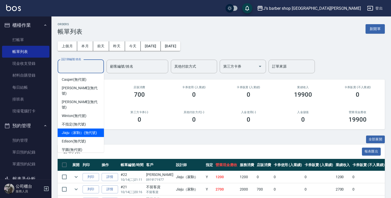
click at [82, 129] on div "Jiaju（家駒） (無代號)" at bounding box center [81, 133] width 46 height 8
type input "Jiaju（家駒）(無代號)"
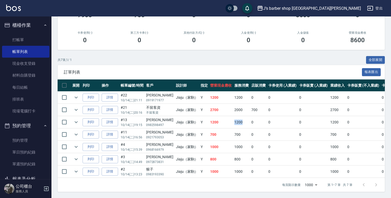
drag, startPoint x: 231, startPoint y: 118, endPoint x: 241, endPoint y: 121, distance: 10.5
click at [241, 121] on td "1200" at bounding box center [241, 122] width 17 height 12
drag, startPoint x: 241, startPoint y: 121, endPoint x: 238, endPoint y: 121, distance: 3.1
click at [238, 121] on td "1200" at bounding box center [241, 122] width 17 height 12
drag, startPoint x: 227, startPoint y: 144, endPoint x: 240, endPoint y: 145, distance: 12.9
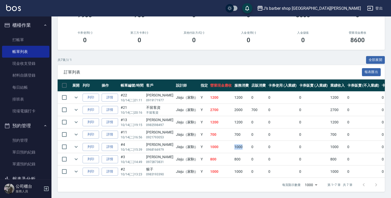
click at [240, 145] on td "1000" at bounding box center [241, 147] width 17 height 12
drag, startPoint x: 240, startPoint y: 145, endPoint x: 236, endPoint y: 161, distance: 16.1
click at [236, 161] on td "800" at bounding box center [241, 159] width 17 height 12
drag, startPoint x: 228, startPoint y: 157, endPoint x: 236, endPoint y: 158, distance: 8.7
click at [236, 158] on td "800" at bounding box center [241, 159] width 17 height 12
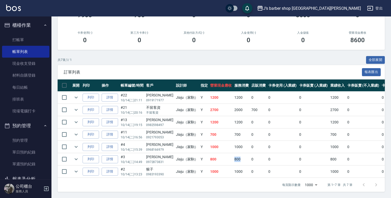
click at [236, 158] on td "800" at bounding box center [241, 159] width 17 height 12
drag, startPoint x: 146, startPoint y: 131, endPoint x: 166, endPoint y: 133, distance: 20.5
click at [166, 133] on td "[PERSON_NAME] 0921793053" at bounding box center [160, 135] width 30 height 12
click at [164, 135] on p "0921793053" at bounding box center [159, 137] width 27 height 5
drag, startPoint x: 146, startPoint y: 131, endPoint x: 164, endPoint y: 135, distance: 18.2
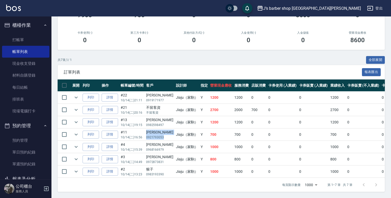
click at [164, 135] on td "[PERSON_NAME] 0921793053" at bounding box center [160, 135] width 30 height 12
drag, startPoint x: 164, startPoint y: 135, endPoint x: 155, endPoint y: 132, distance: 9.4
click at [155, 135] on p "0921793053" at bounding box center [159, 137] width 27 height 5
drag, startPoint x: 147, startPoint y: 131, endPoint x: 162, endPoint y: 134, distance: 14.4
click at [162, 134] on td "[PERSON_NAME] 0921793053" at bounding box center [160, 135] width 30 height 12
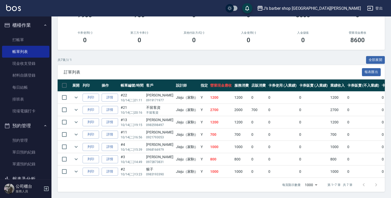
drag, startPoint x: 162, startPoint y: 134, endPoint x: 164, endPoint y: 134, distance: 2.6
click at [164, 135] on p "0921793053" at bounding box center [159, 137] width 27 height 5
drag, startPoint x: 164, startPoint y: 134, endPoint x: 144, endPoint y: 134, distance: 20.1
click at [144, 134] on tr "列印 詳情 #11 10/14 (二) 16:56 [PERSON_NAME] 0921793053 Jiaju（家駒） Y 700 700 0 0 0 70…" at bounding box center [280, 135] width 444 height 12
drag, startPoint x: 144, startPoint y: 134, endPoint x: 149, endPoint y: 135, distance: 5.3
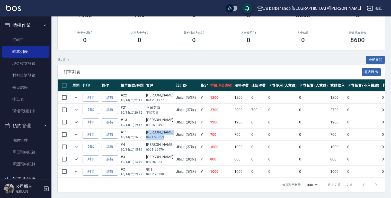
click at [149, 135] on p "0921793053" at bounding box center [159, 137] width 27 height 5
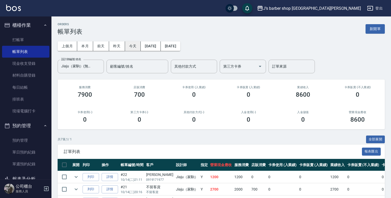
click at [132, 47] on button "今天" at bounding box center [133, 46] width 16 height 10
click at [100, 64] on icon "Clear" at bounding box center [98, 66] width 5 height 5
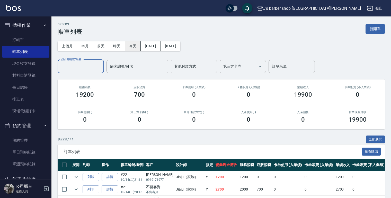
click at [136, 49] on button "今天" at bounding box center [133, 46] width 16 height 10
click at [137, 48] on button "今天" at bounding box center [133, 46] width 16 height 10
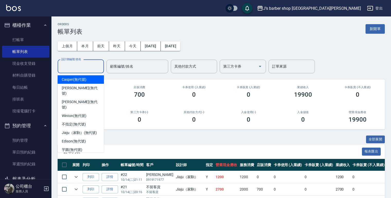
click at [82, 66] on input "設計師編號/姓名" at bounding box center [81, 66] width 42 height 9
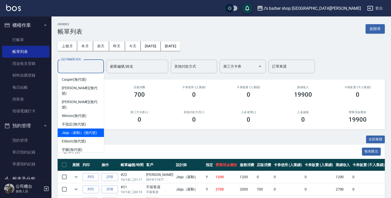
click at [82, 129] on div "Jiaju（家駒） (無代號)" at bounding box center [81, 133] width 46 height 8
type input "Jiaju（家駒）(無代號)"
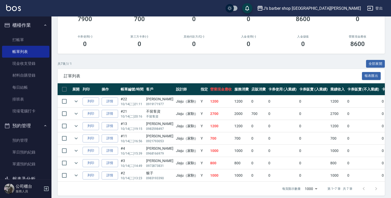
scroll to position [82, 0]
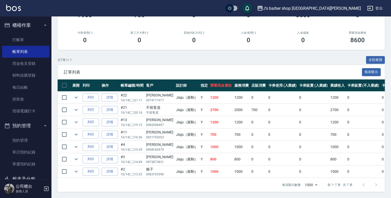
click at [123, 56] on div "共 7 筆, 1 / 1 全部展開" at bounding box center [221, 60] width 327 height 8
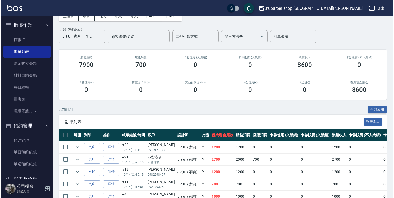
scroll to position [0, 0]
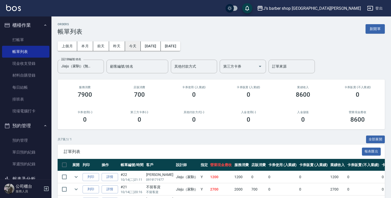
click at [128, 48] on button "今天" at bounding box center [133, 46] width 16 height 10
click at [97, 64] on icon "Clear" at bounding box center [98, 66] width 5 height 5
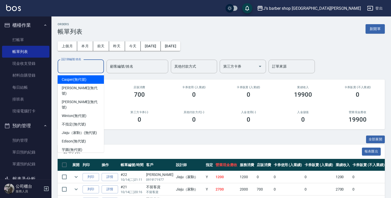
click at [96, 68] on input "設計師編號/姓名" at bounding box center [81, 66] width 42 height 9
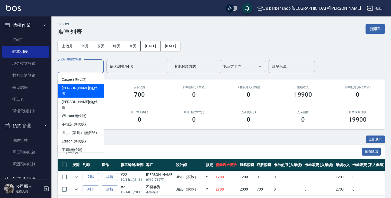
click at [90, 91] on div "[PERSON_NAME] (無代號)" at bounding box center [81, 91] width 46 height 14
type input "[PERSON_NAME](無代號)"
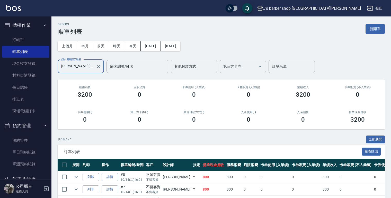
click at [99, 64] on icon "Clear" at bounding box center [98, 66] width 5 height 5
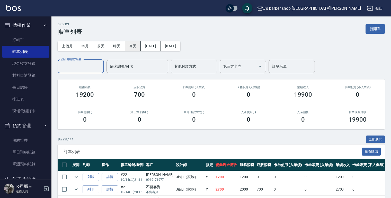
click at [131, 50] on button "今天" at bounding box center [133, 46] width 16 height 10
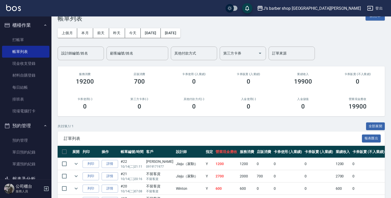
scroll to position [21, 0]
